Goal: Information Seeking & Learning: Learn about a topic

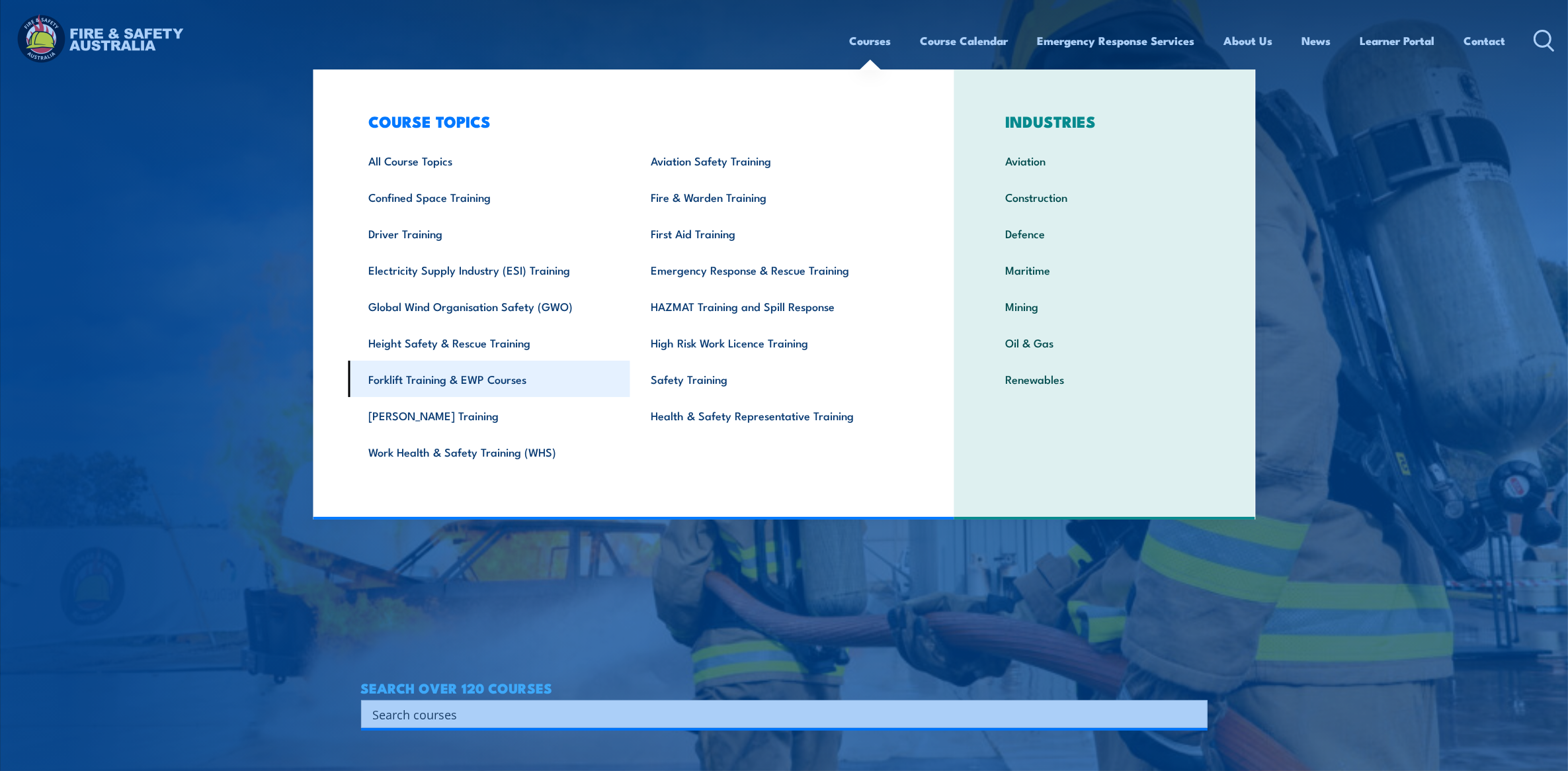
click at [444, 381] on link "Forklift Training & EWP Courses" at bounding box center [489, 379] width 283 height 36
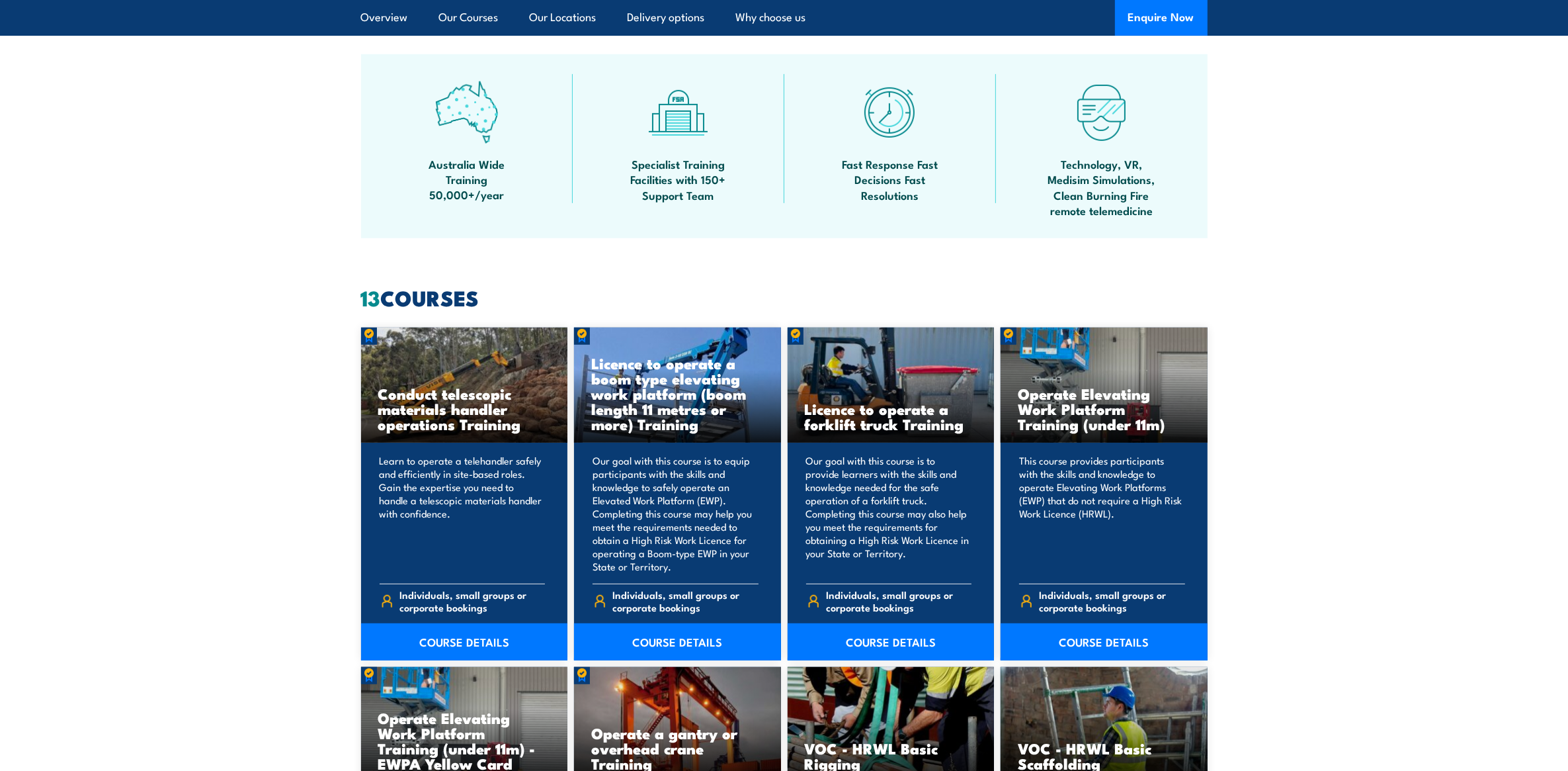
scroll to position [910, 0]
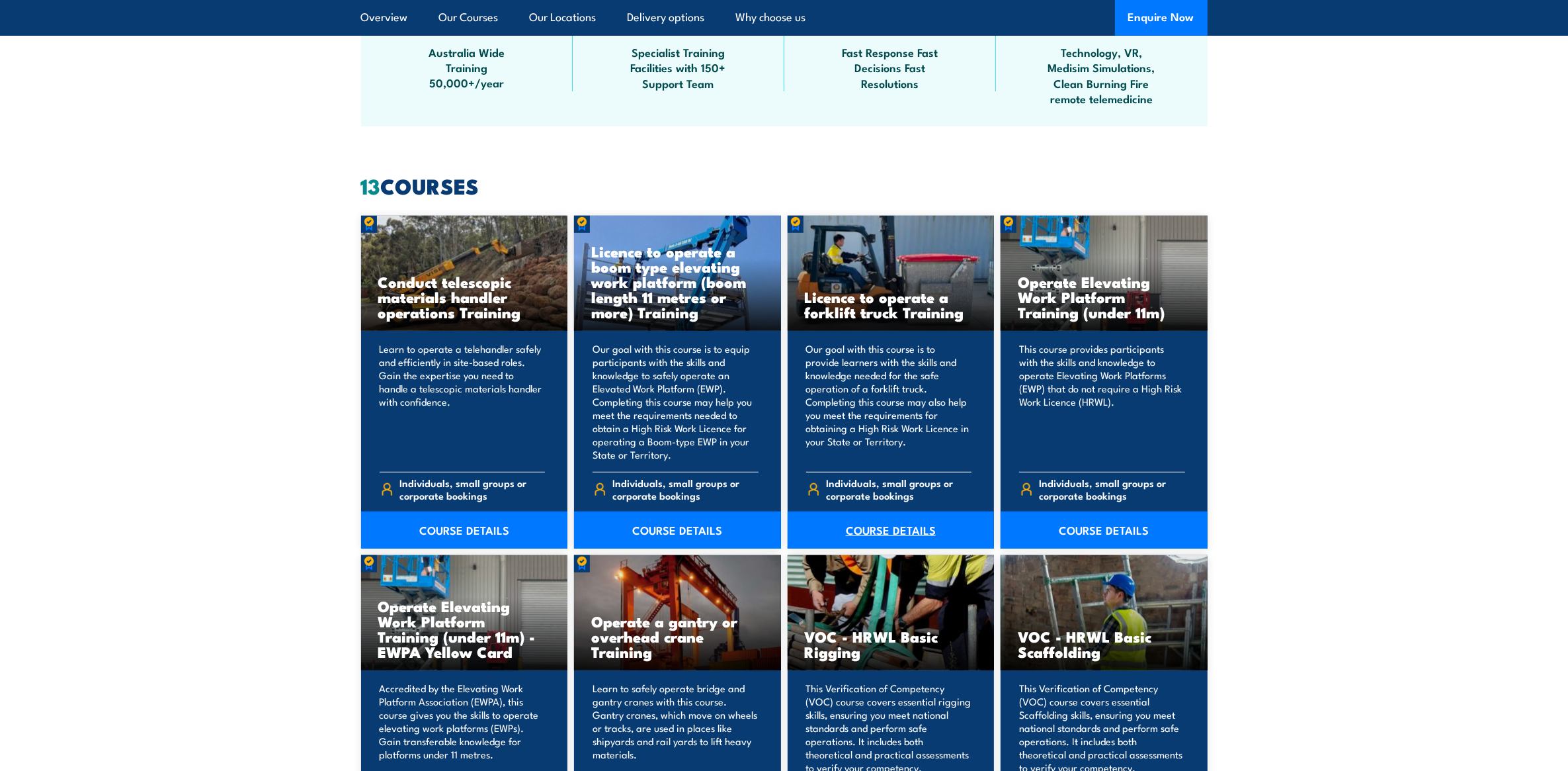
click at [888, 528] on link "COURSE DETAILS" at bounding box center [890, 530] width 207 height 37
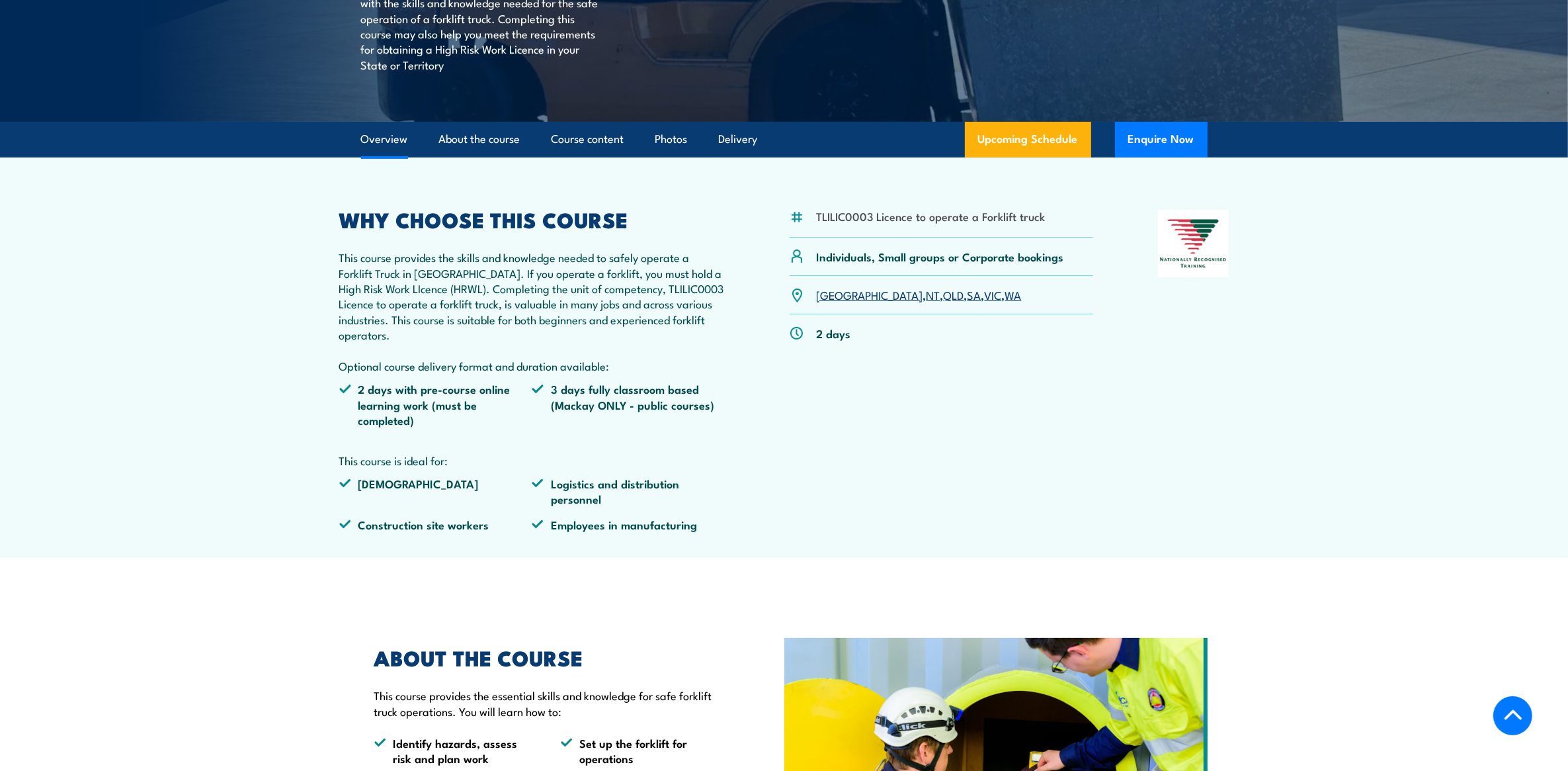
scroll to position [331, 0]
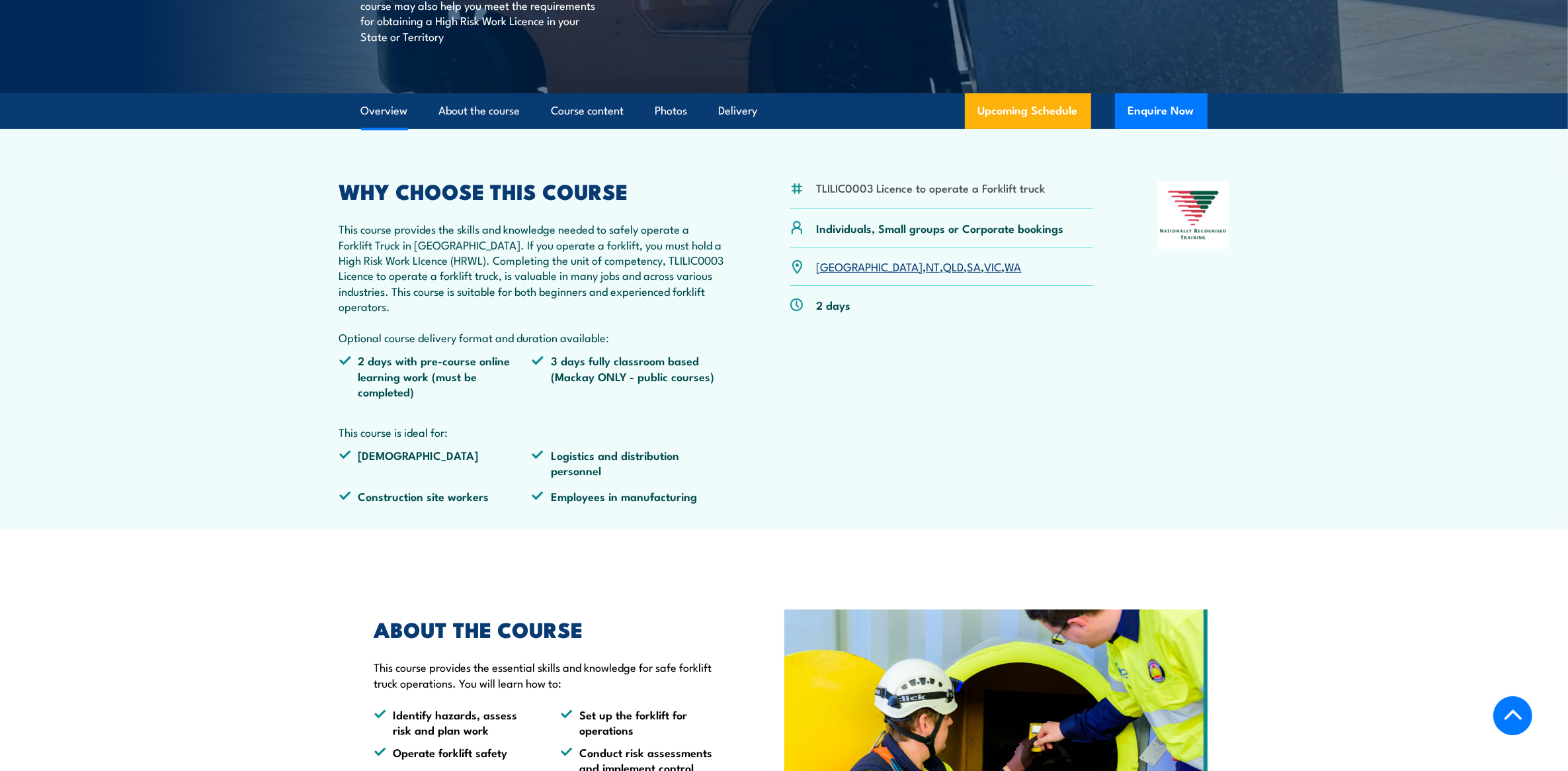
click at [944, 266] on link "QLD" at bounding box center [953, 265] width 20 height 16
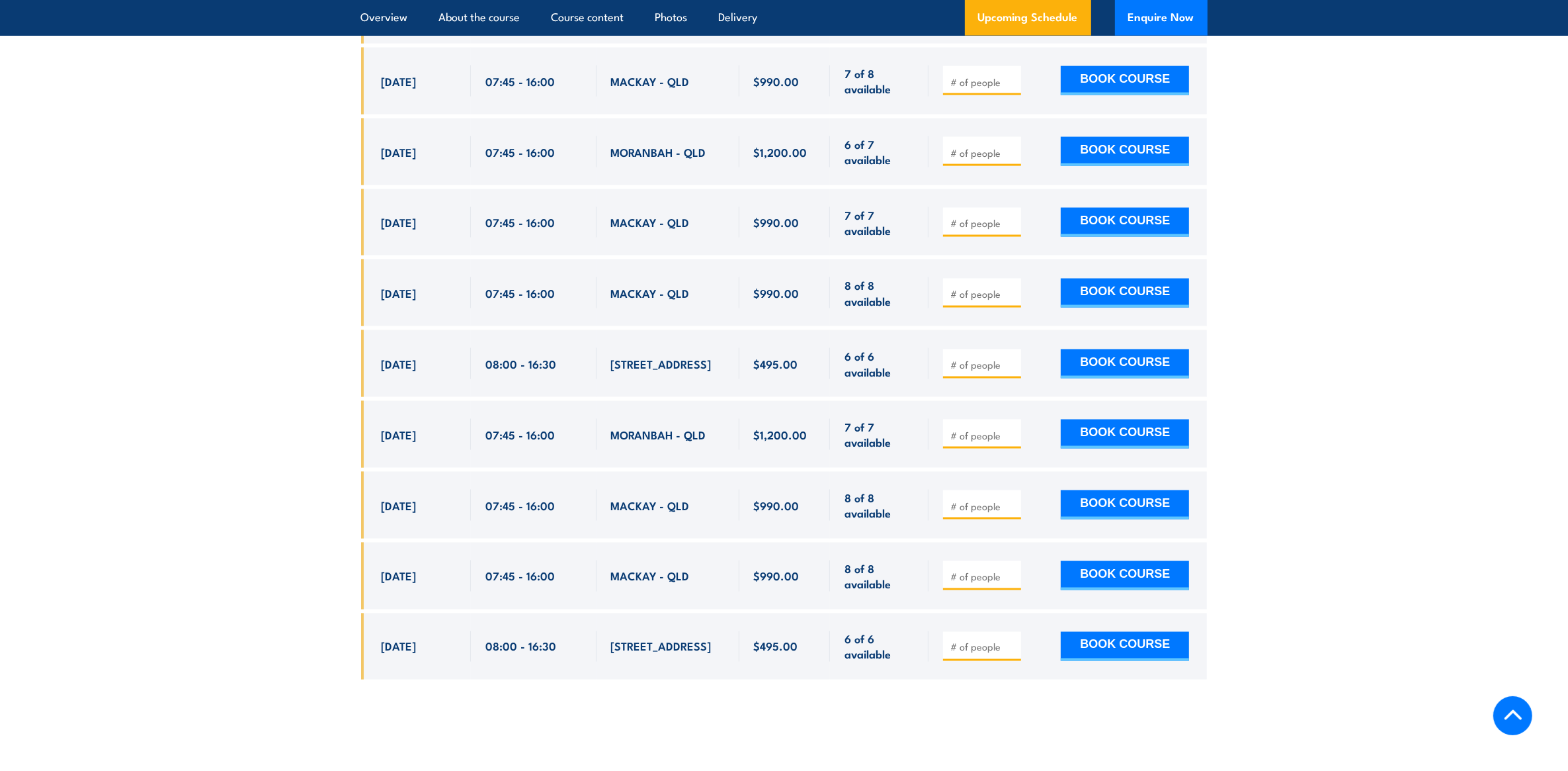
scroll to position [2544, 0]
